Goal: Check status: Check status

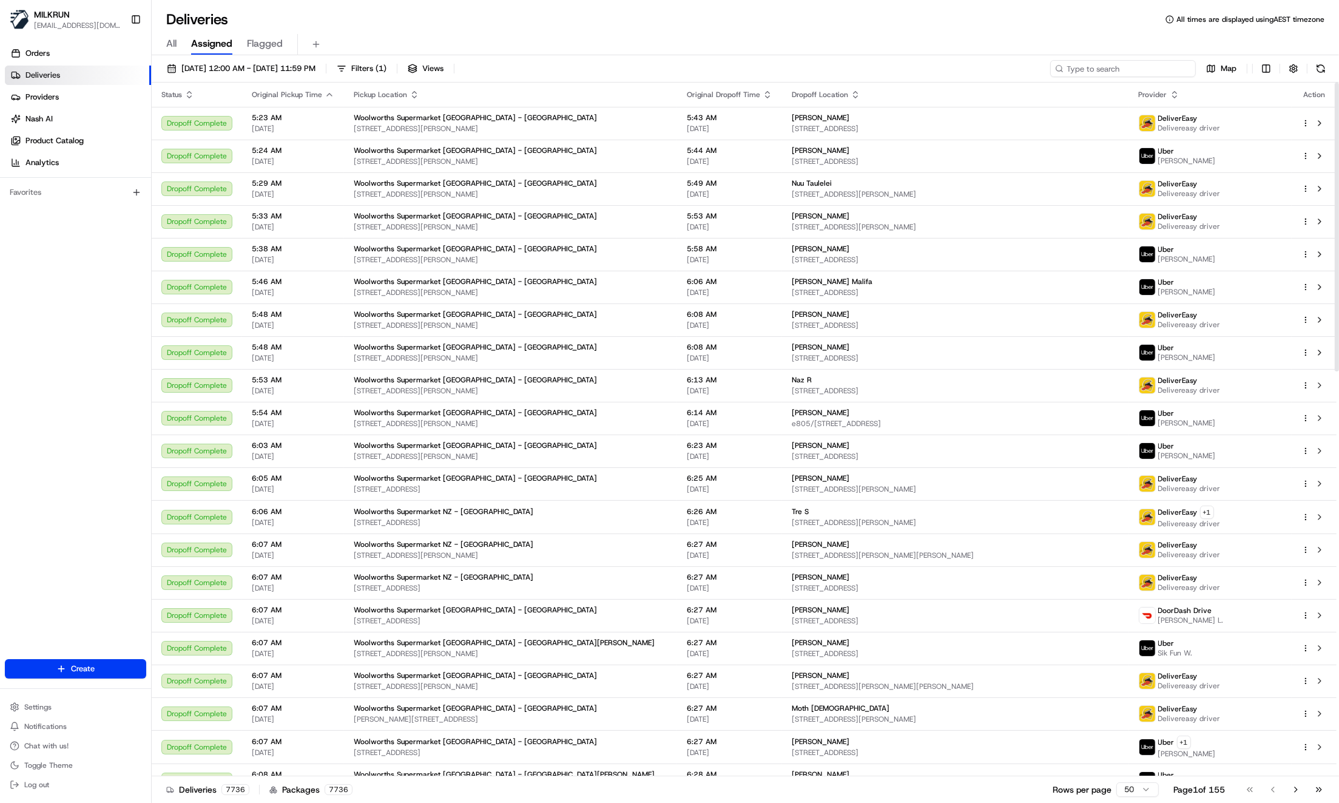
click at [1123, 70] on input at bounding box center [1123, 68] width 146 height 17
paste input "2597074049"
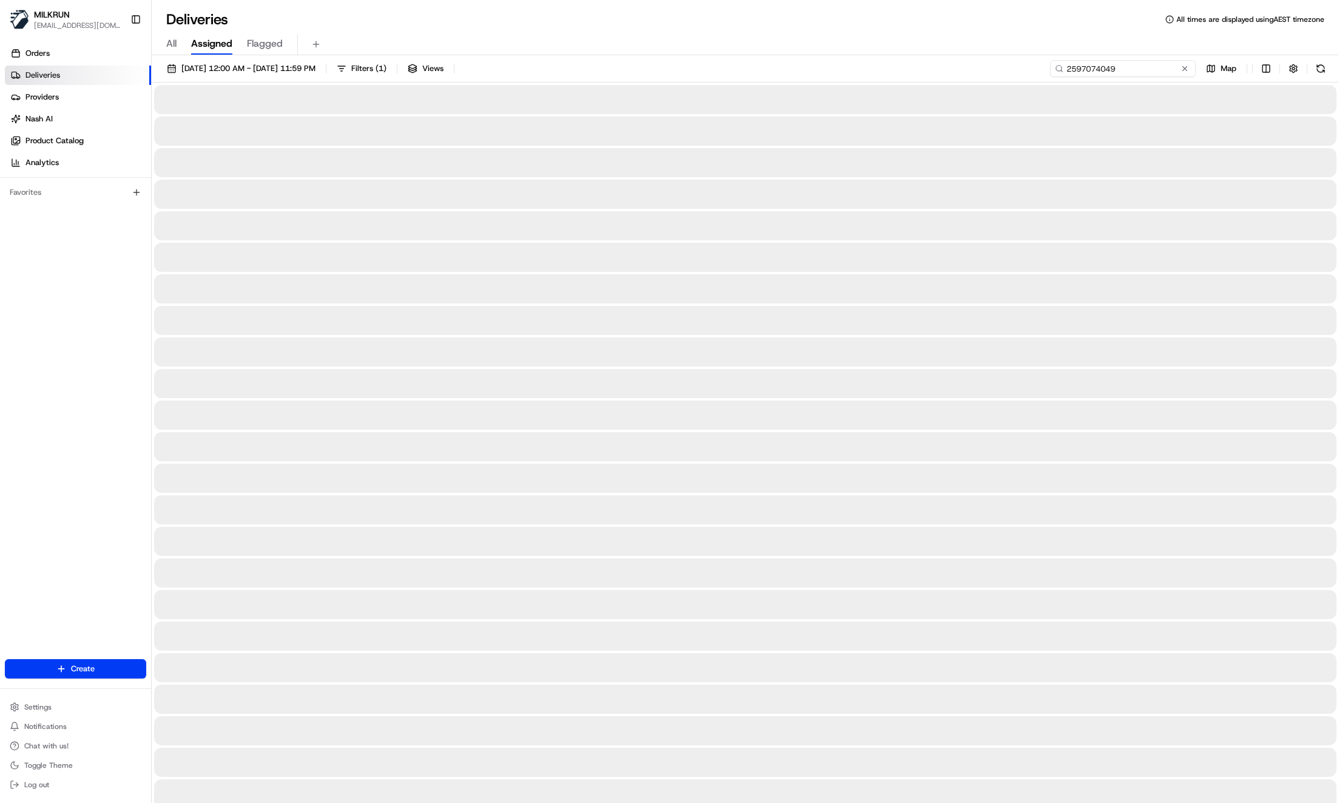
drag, startPoint x: 1130, startPoint y: 66, endPoint x: 1011, endPoint y: 52, distance: 120.3
click at [1011, 52] on div "Deliveries All times are displayed using AEST timezone All Assigned Flagged [DA…" at bounding box center [745, 401] width 1187 height 803
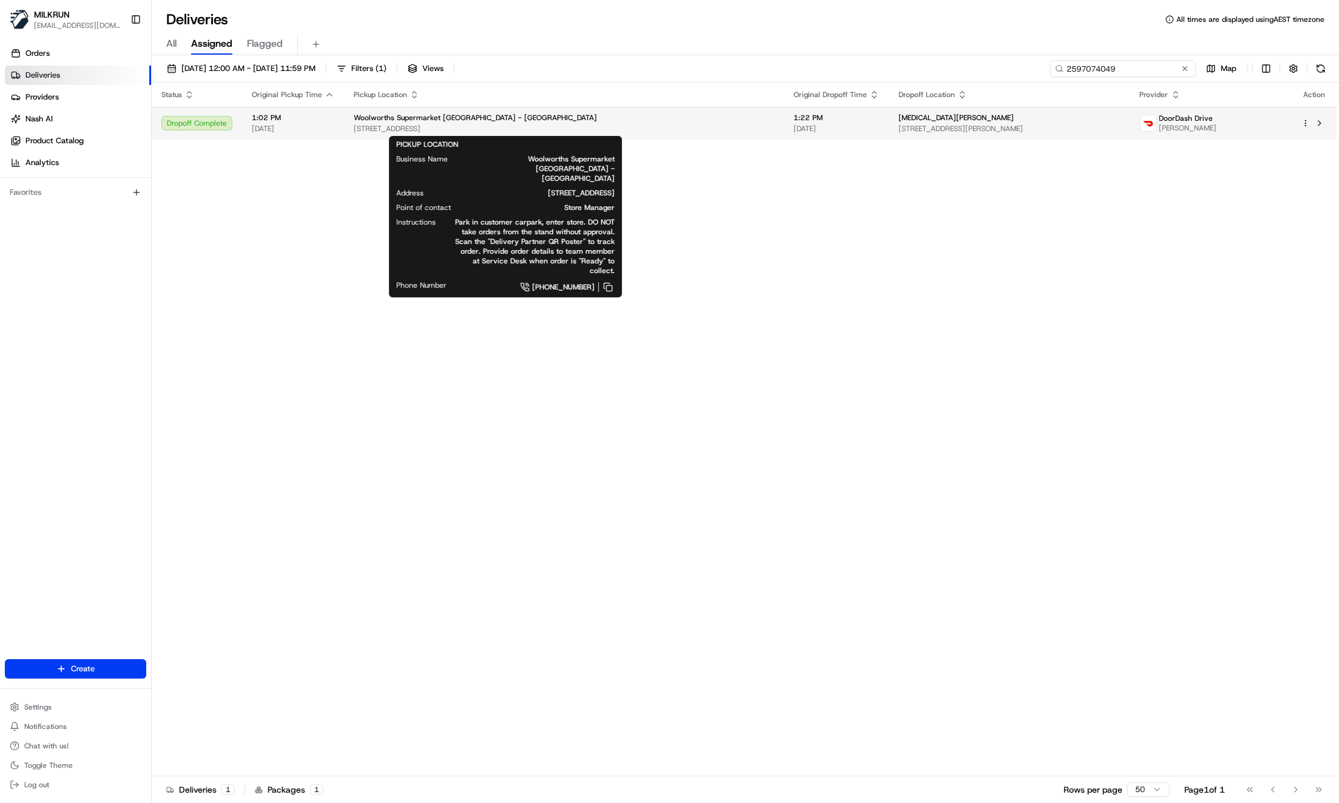
type input "2597074049"
click at [575, 122] on div "Woolworths Supermarket [GEOGRAPHIC_DATA] - [GEOGRAPHIC_DATA]" at bounding box center [564, 118] width 420 height 10
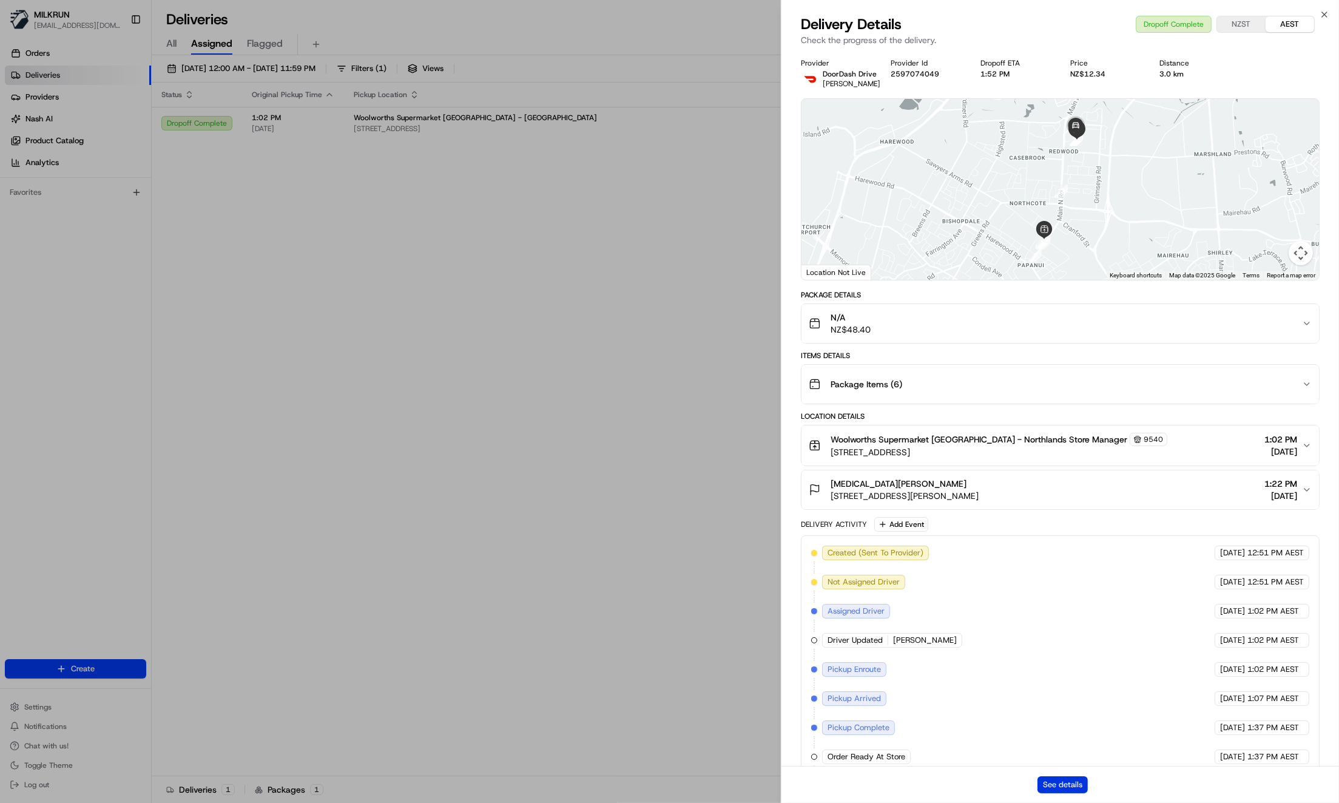
click at [1074, 785] on button "See details" at bounding box center [1062, 784] width 50 height 17
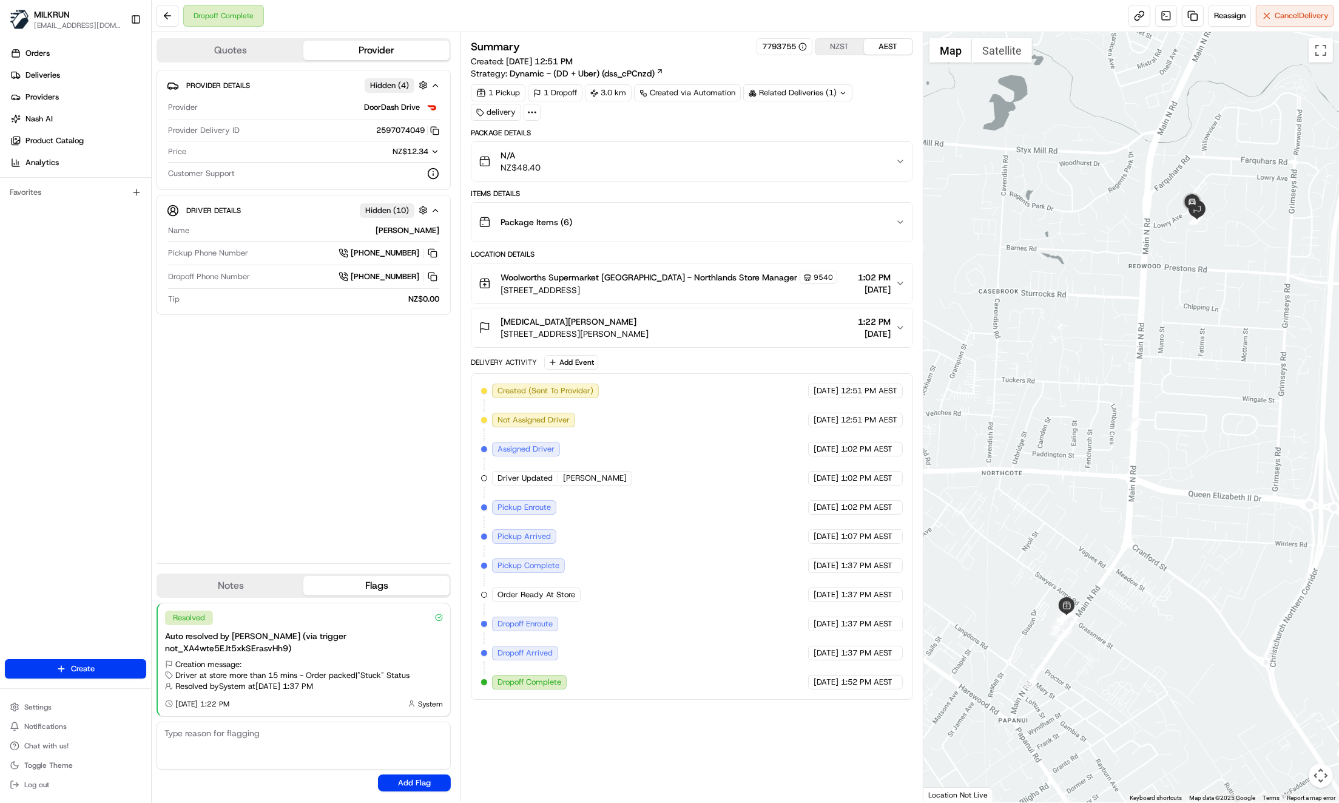
click at [778, 315] on div "Bal Acharya 6B Pyatt Place, Redwood, Canterbury Region 8051, NZ 1:22 PM 23/08/2…" at bounding box center [687, 327] width 417 height 24
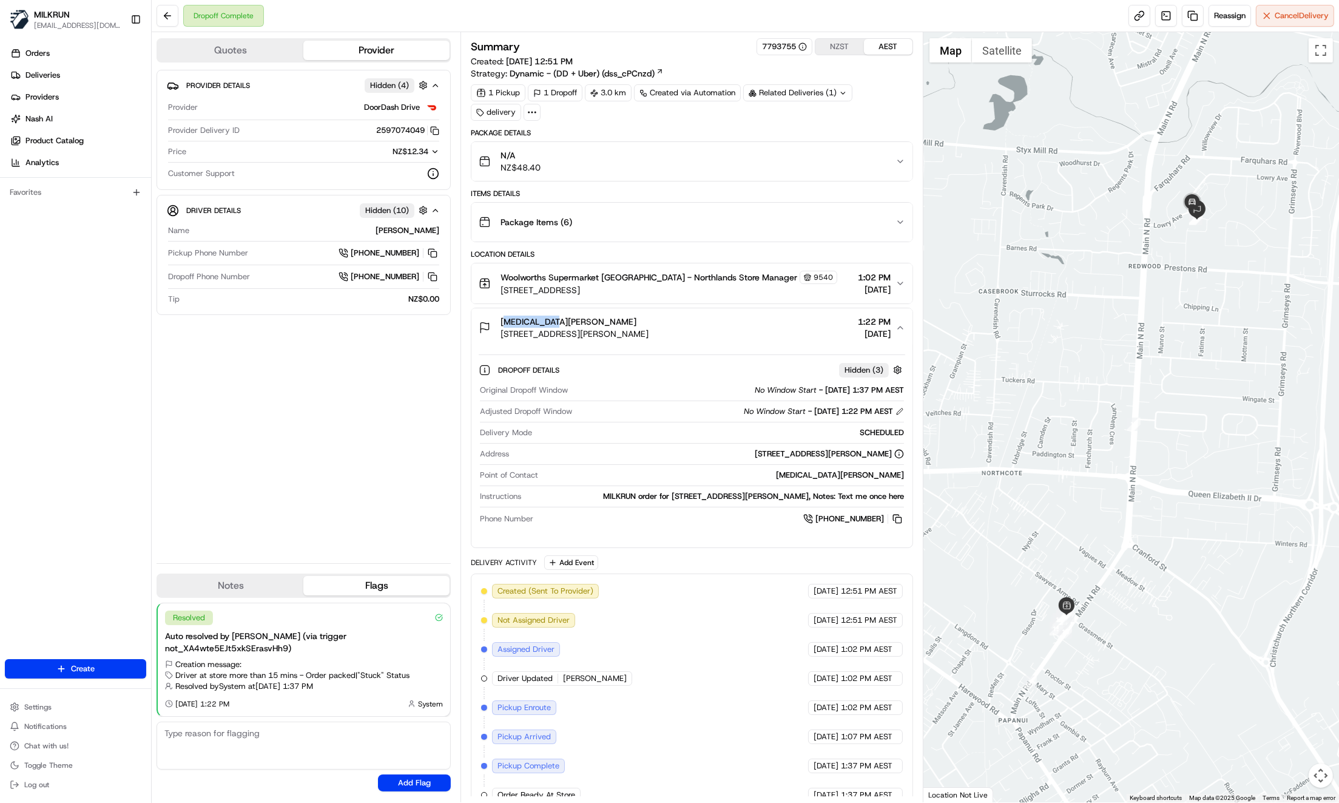
drag, startPoint x: 500, startPoint y: 320, endPoint x: 545, endPoint y: 321, distance: 44.9
click at [545, 321] on span "[MEDICAL_DATA][PERSON_NAME]" at bounding box center [569, 321] width 136 height 12
copy span "[MEDICAL_DATA][PERSON_NAME]"
